Goal: Task Accomplishment & Management: Use online tool/utility

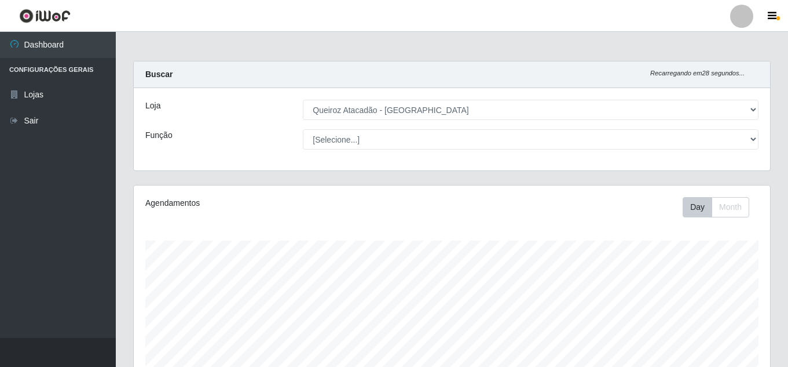
select select "225"
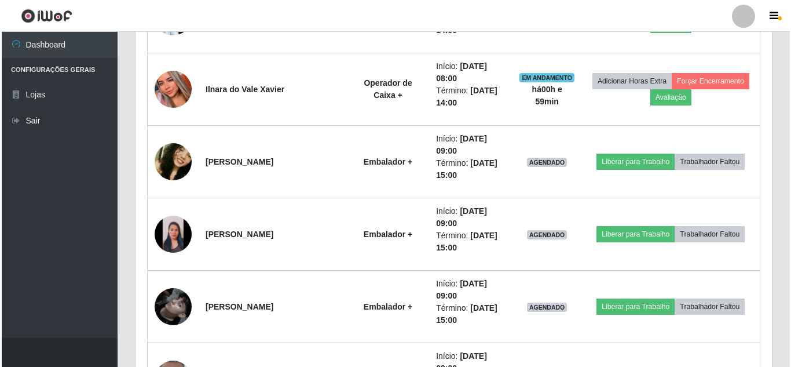
scroll to position [884, 0]
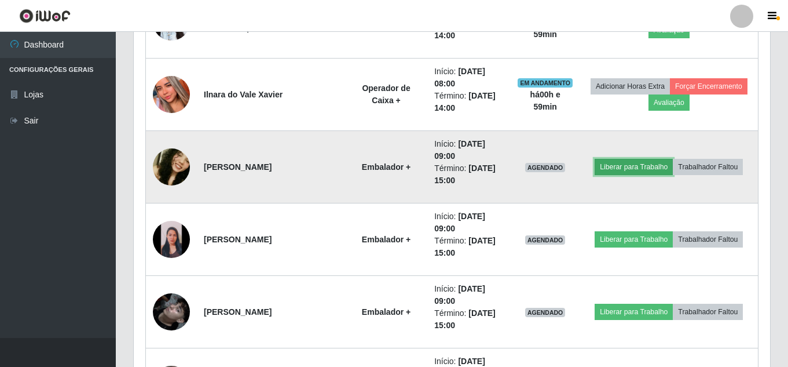
click at [673, 159] on button "Liberar para Trabalho" at bounding box center [634, 167] width 78 height 16
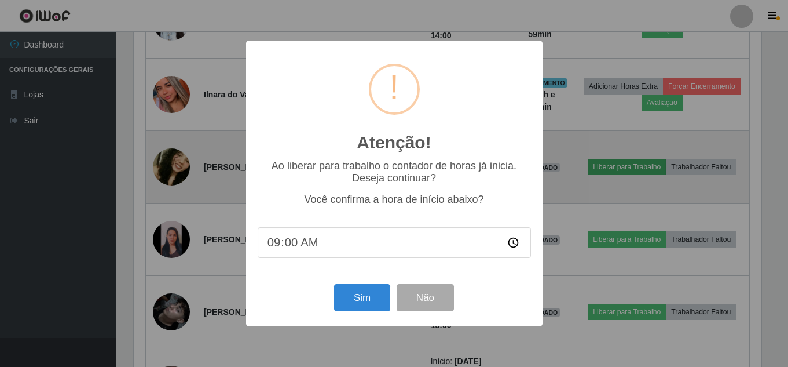
scroll to position [240, 631]
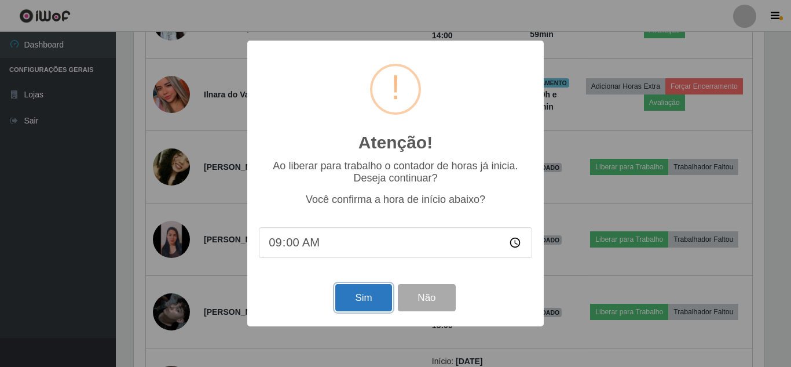
click at [362, 298] on button "Sim" at bounding box center [363, 297] width 56 height 27
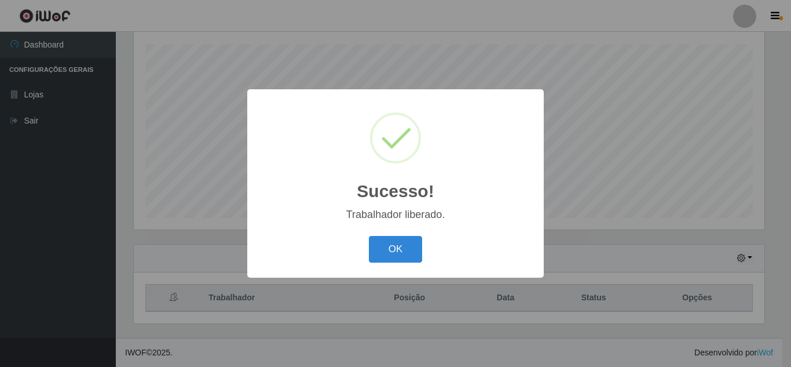
click at [369, 236] on button "OK" at bounding box center [396, 249] width 54 height 27
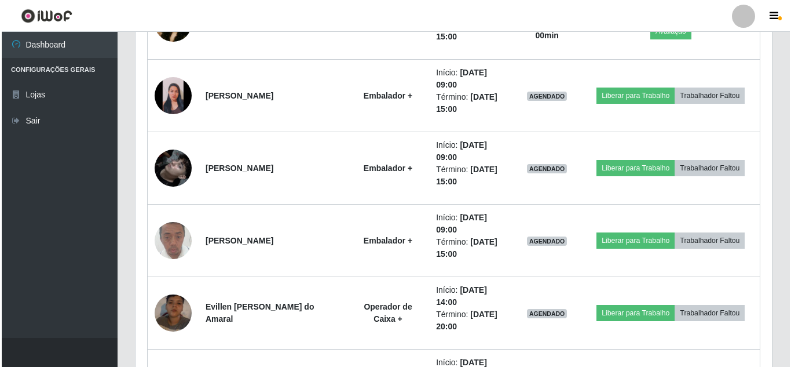
scroll to position [1022, 0]
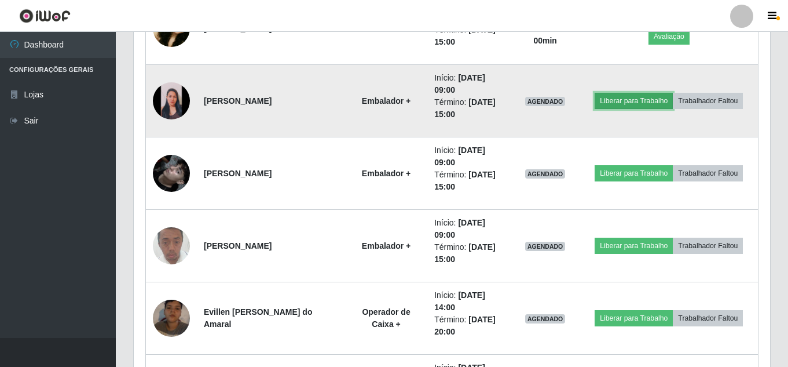
click at [673, 93] on button "Liberar para Trabalho" at bounding box center [634, 101] width 78 height 16
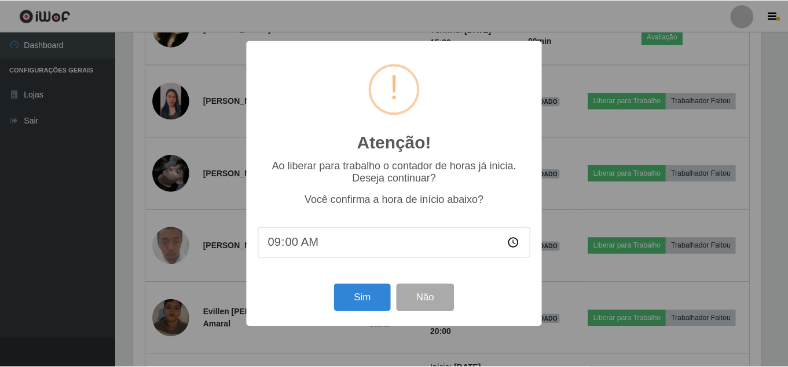
scroll to position [240, 631]
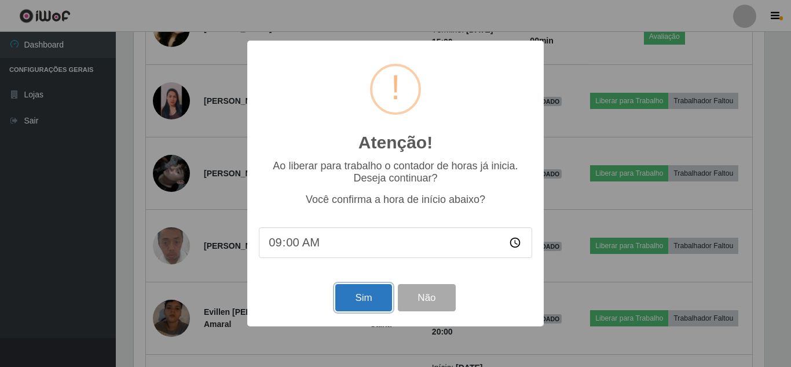
click at [363, 310] on button "Sim" at bounding box center [363, 297] width 56 height 27
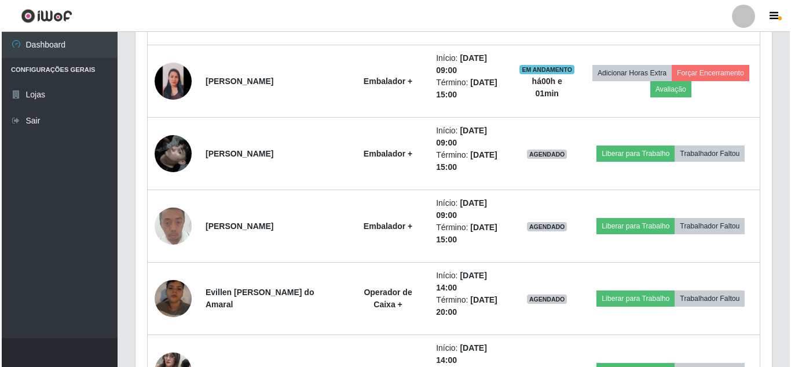
scroll to position [1045, 0]
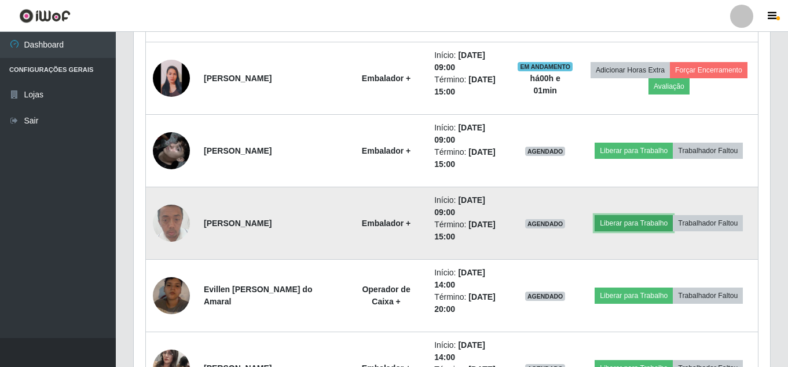
click at [673, 215] on button "Liberar para Trabalho" at bounding box center [634, 223] width 78 height 16
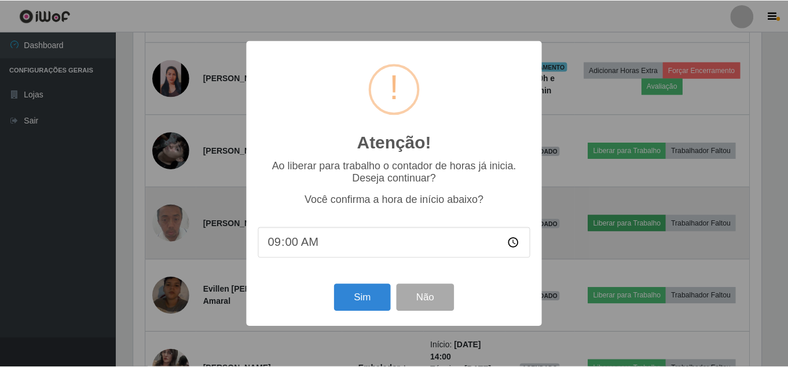
scroll to position [240, 631]
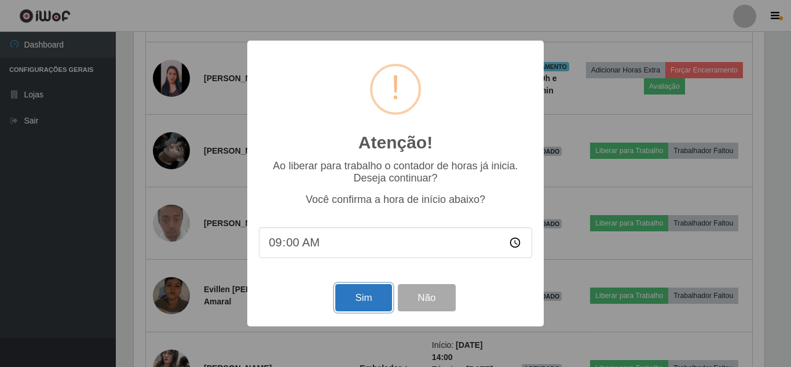
click at [387, 293] on button "Sim" at bounding box center [363, 297] width 56 height 27
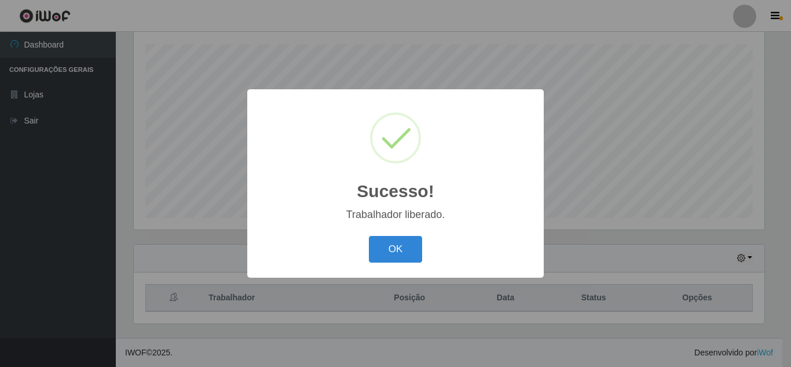
click at [369, 236] on button "OK" at bounding box center [396, 249] width 54 height 27
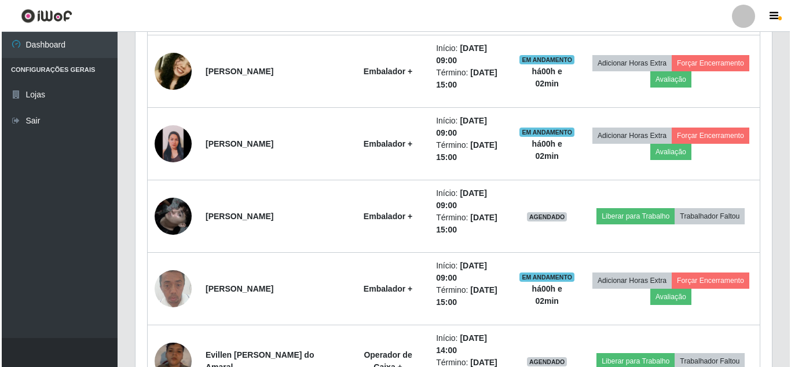
scroll to position [983, 0]
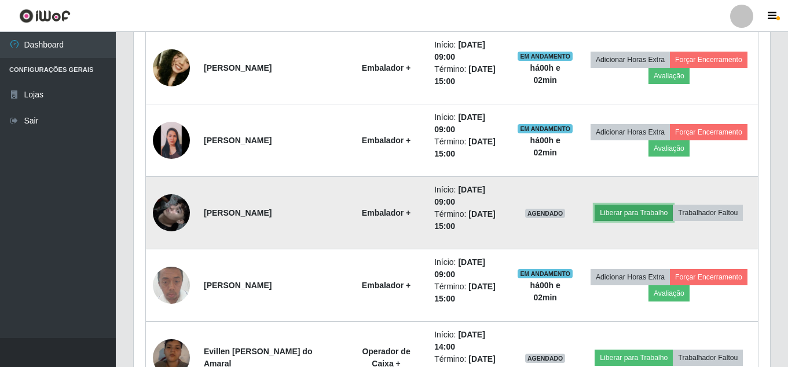
click at [673, 205] on button "Liberar para Trabalho" at bounding box center [634, 212] width 78 height 16
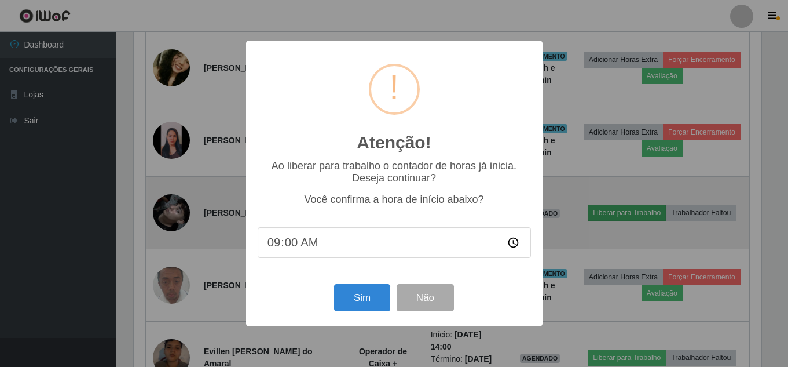
scroll to position [240, 631]
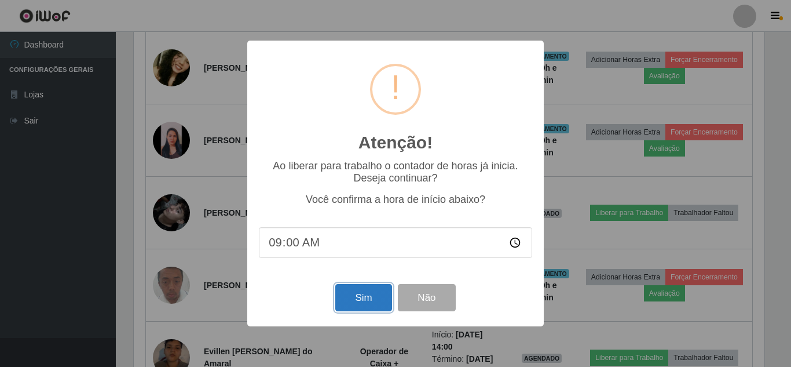
click at [359, 305] on button "Sim" at bounding box center [363, 297] width 56 height 27
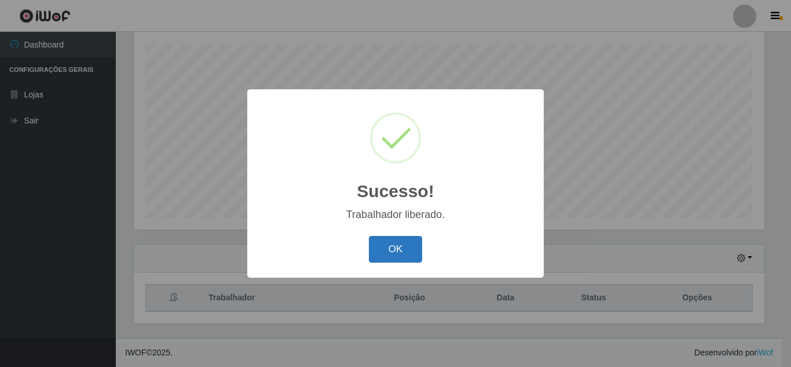
click at [391, 239] on button "OK" at bounding box center [396, 249] width 54 height 27
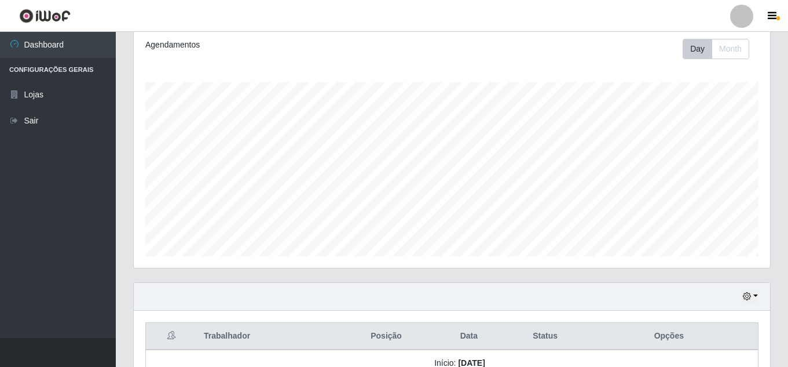
scroll to position [153, 0]
